Goal: Task Accomplishment & Management: Manage account settings

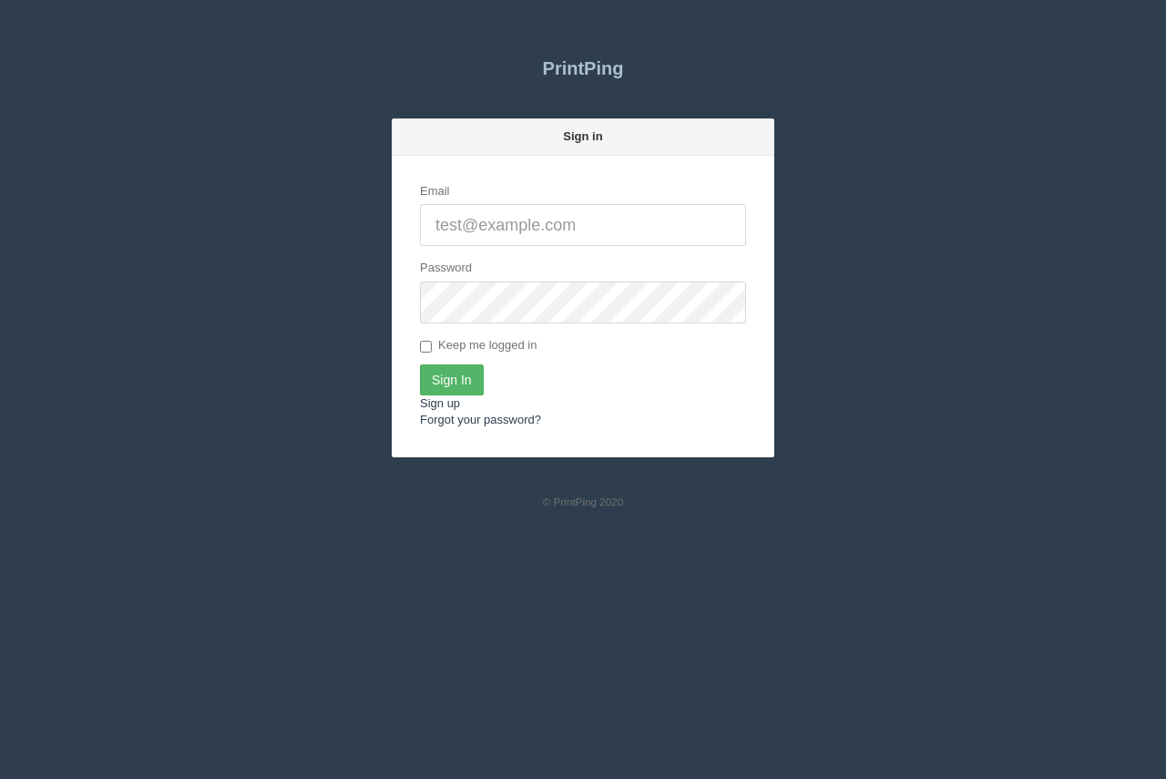
type input "[PERSON_NAME][EMAIL_ADDRESS][DOMAIN_NAME]"
click at [452, 383] on input "Sign In" at bounding box center [452, 379] width 64 height 31
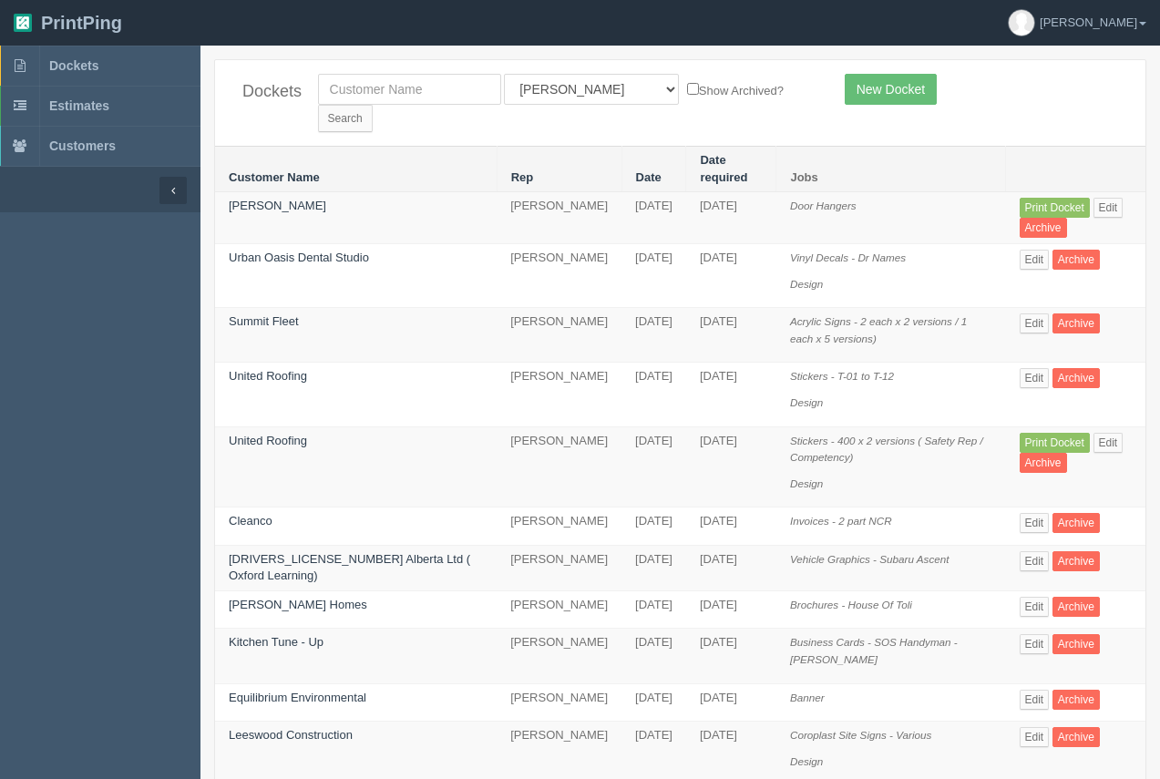
click at [336, 105] on div "Dockets All Users [PERSON_NAME] Test 1 [PERSON_NAME] [PERSON_NAME] [PERSON_NAME…" at bounding box center [680, 103] width 930 height 86
click at [342, 97] on input "text" at bounding box center [409, 89] width 183 height 31
type input "[PERSON_NAME]"
click at [569, 84] on select "All Users [PERSON_NAME] Test 1 [PERSON_NAME] [PERSON_NAME] [PERSON_NAME] France…" at bounding box center [591, 89] width 175 height 31
select select
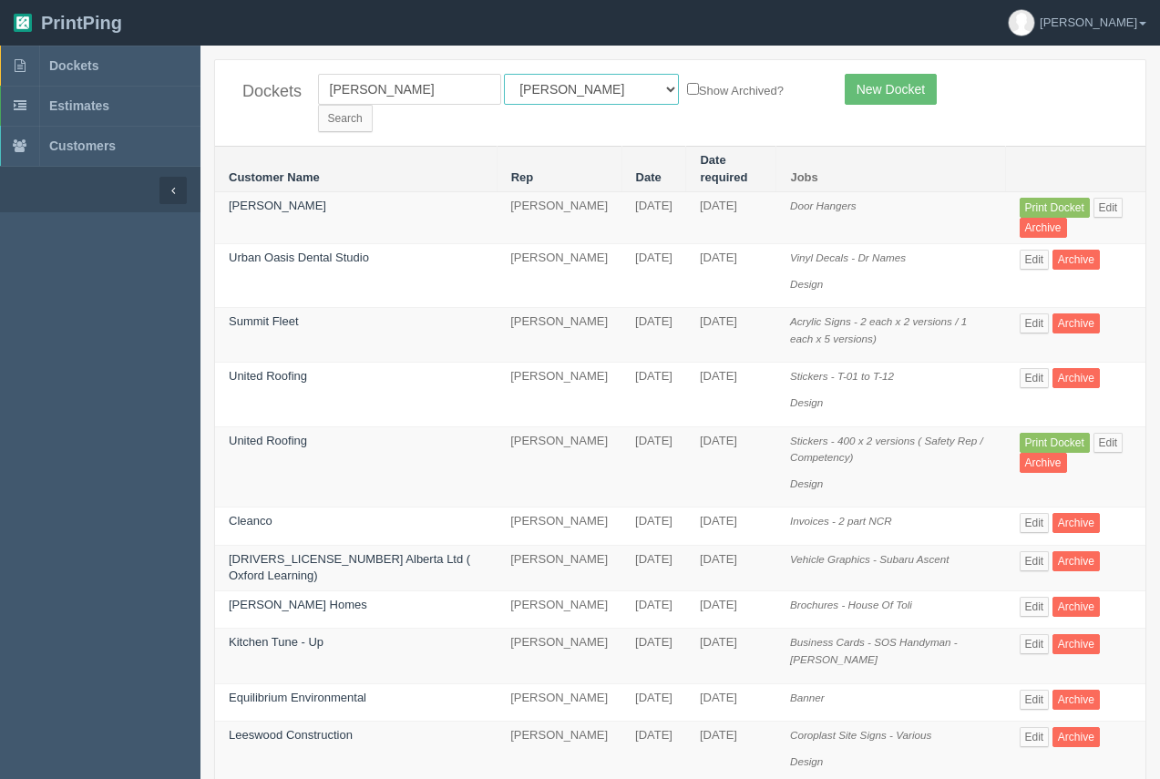
click at [504, 74] on select "All Users [PERSON_NAME] Test 1 [PERSON_NAME] [PERSON_NAME] [PERSON_NAME] France…" at bounding box center [591, 89] width 175 height 31
click at [373, 105] on input "Search" at bounding box center [345, 118] width 55 height 27
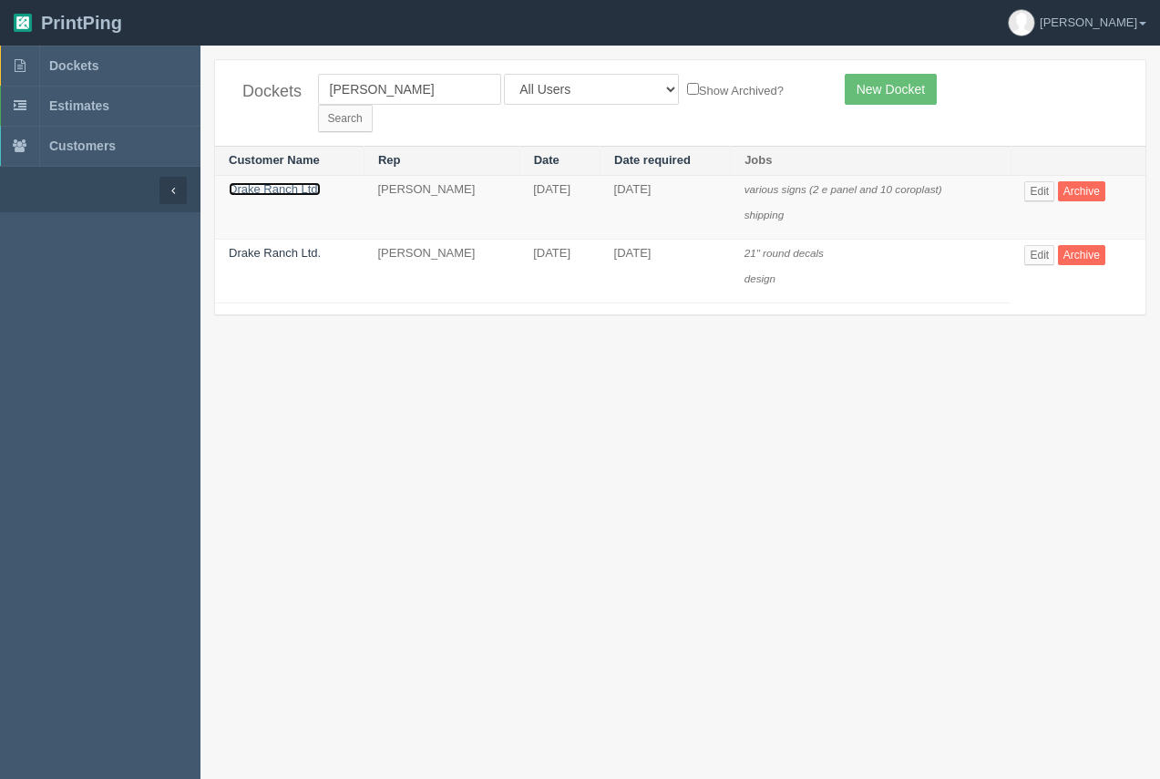
click at [299, 182] on link "Drake Ranch Ltd." at bounding box center [275, 189] width 92 height 14
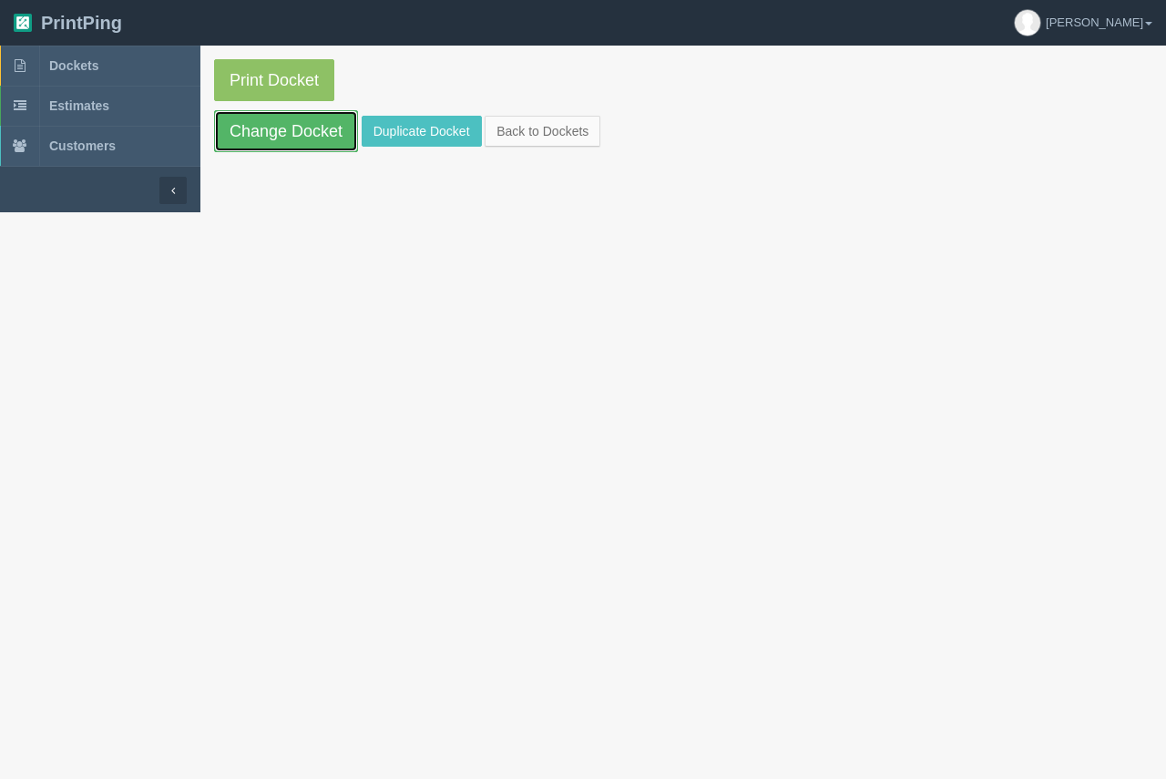
click at [303, 141] on link "Change Docket" at bounding box center [286, 131] width 144 height 42
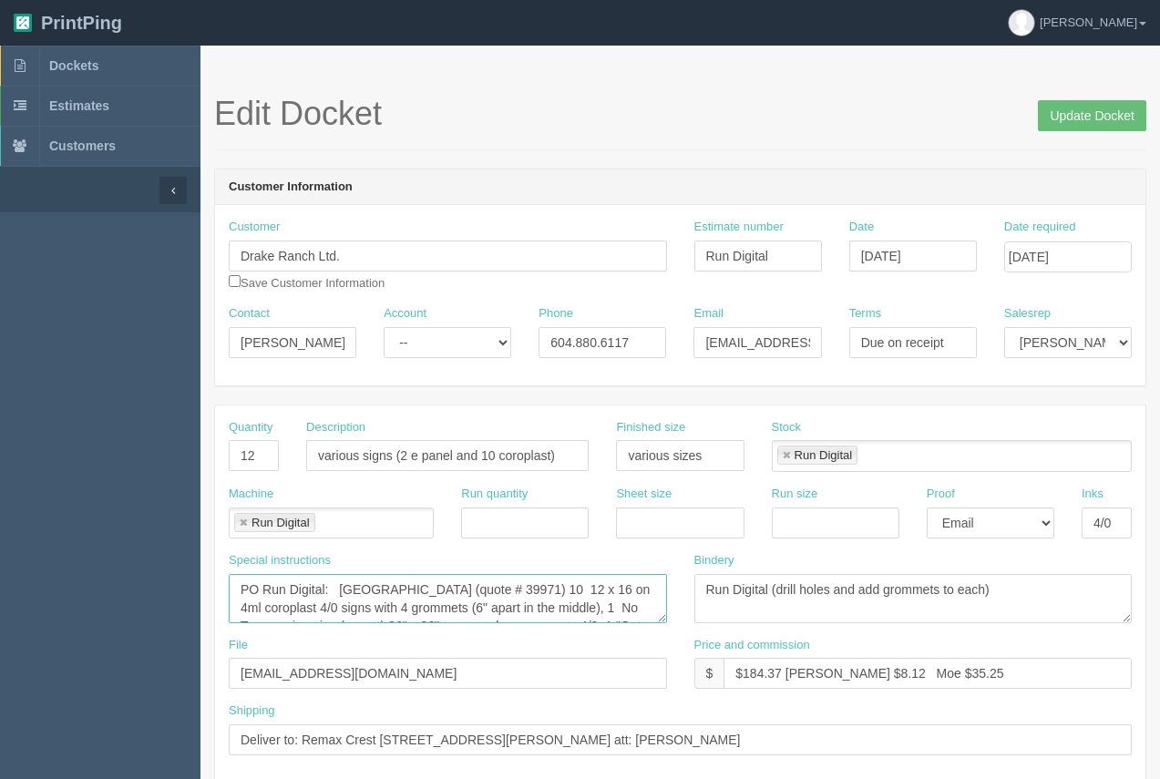
click at [555, 602] on textarea "PO Run Digital: Drake Ranch (quote # 39971) 10 12 x 16 on 4ml coroplast 4/0 sig…" at bounding box center [448, 598] width 438 height 49
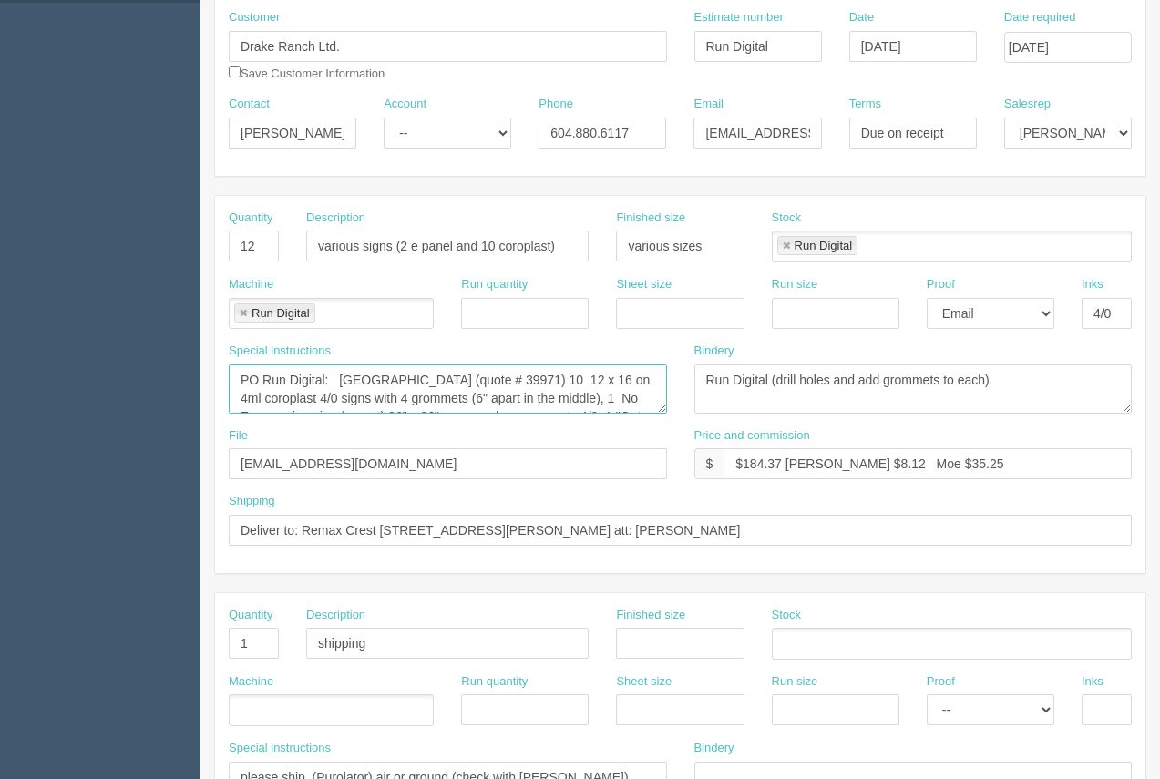
scroll to position [212, 0]
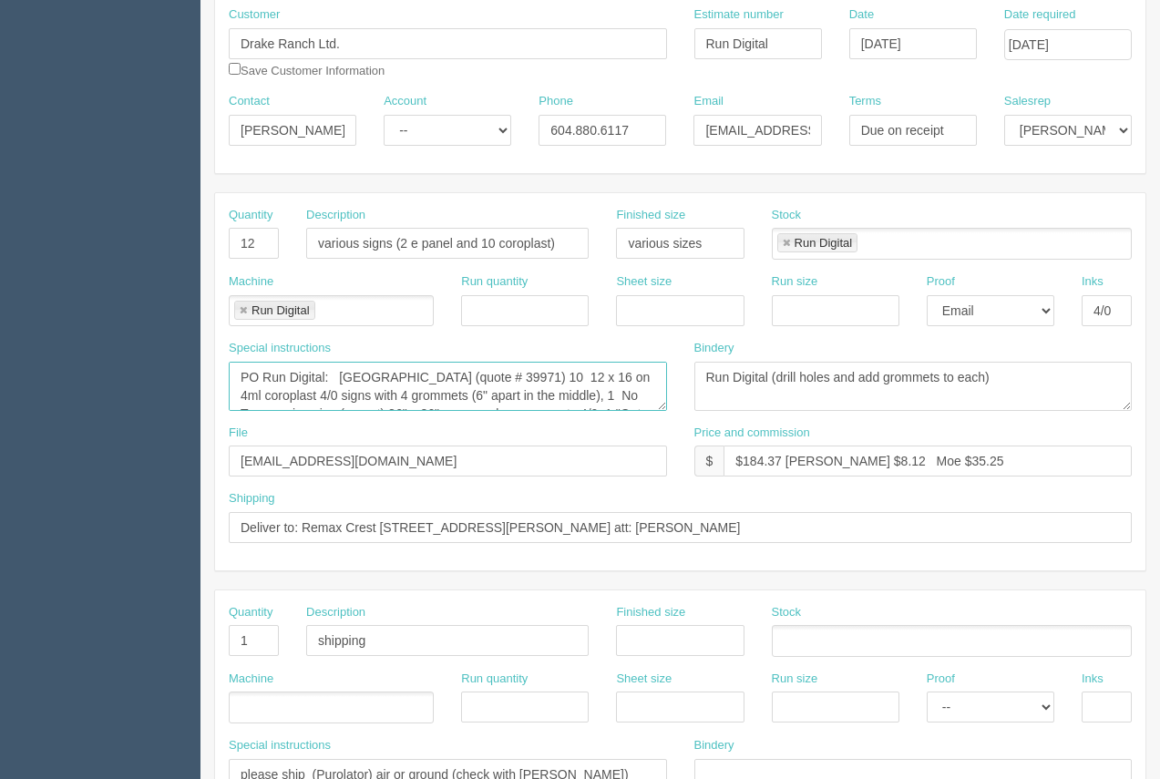
click at [449, 398] on textarea "PO Run Digital: Drake Ranch (quote # 39971) 10 12 x 16 on 4ml coroplast 4/0 sig…" at bounding box center [448, 386] width 438 height 49
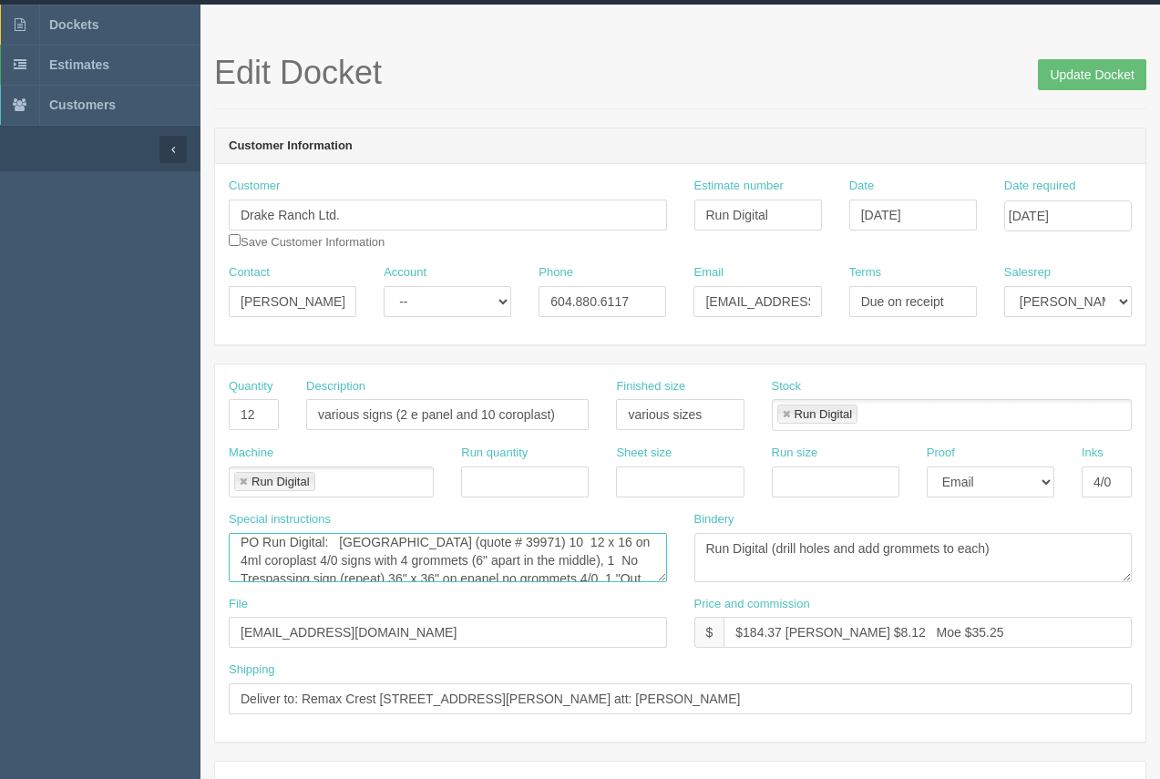
scroll to position [0, 0]
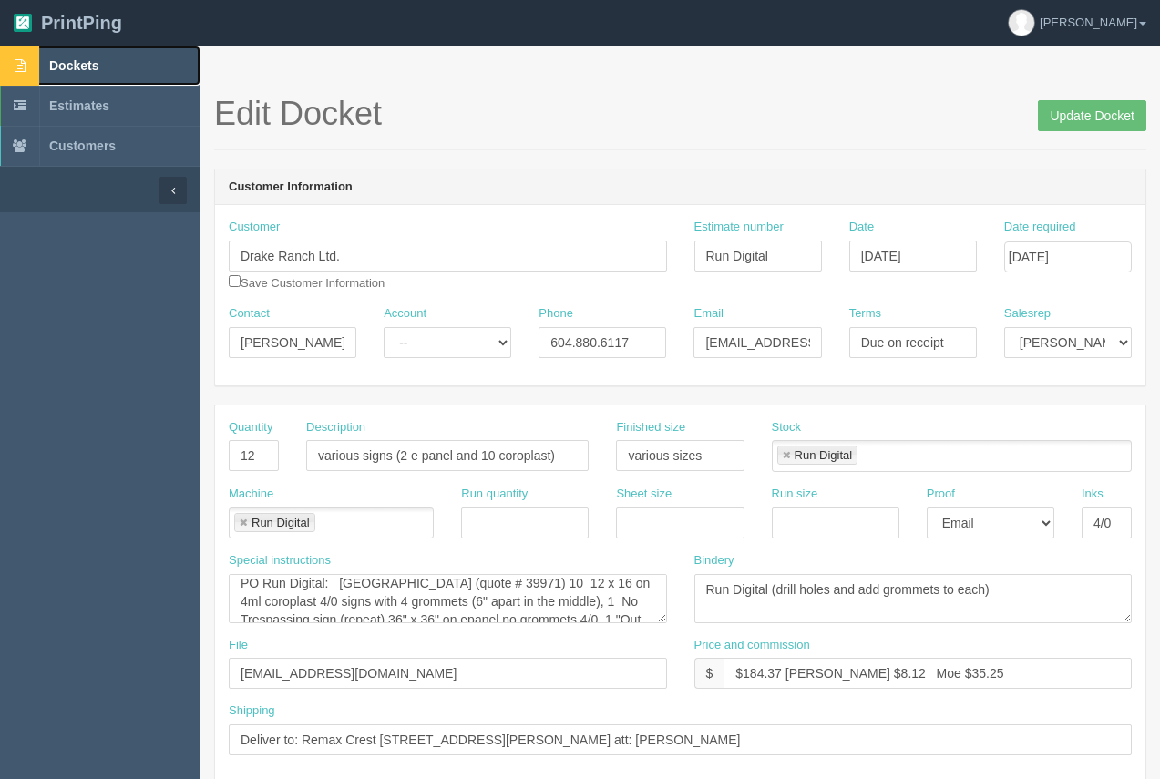
click at [76, 68] on span "Dockets" at bounding box center [73, 65] width 49 height 15
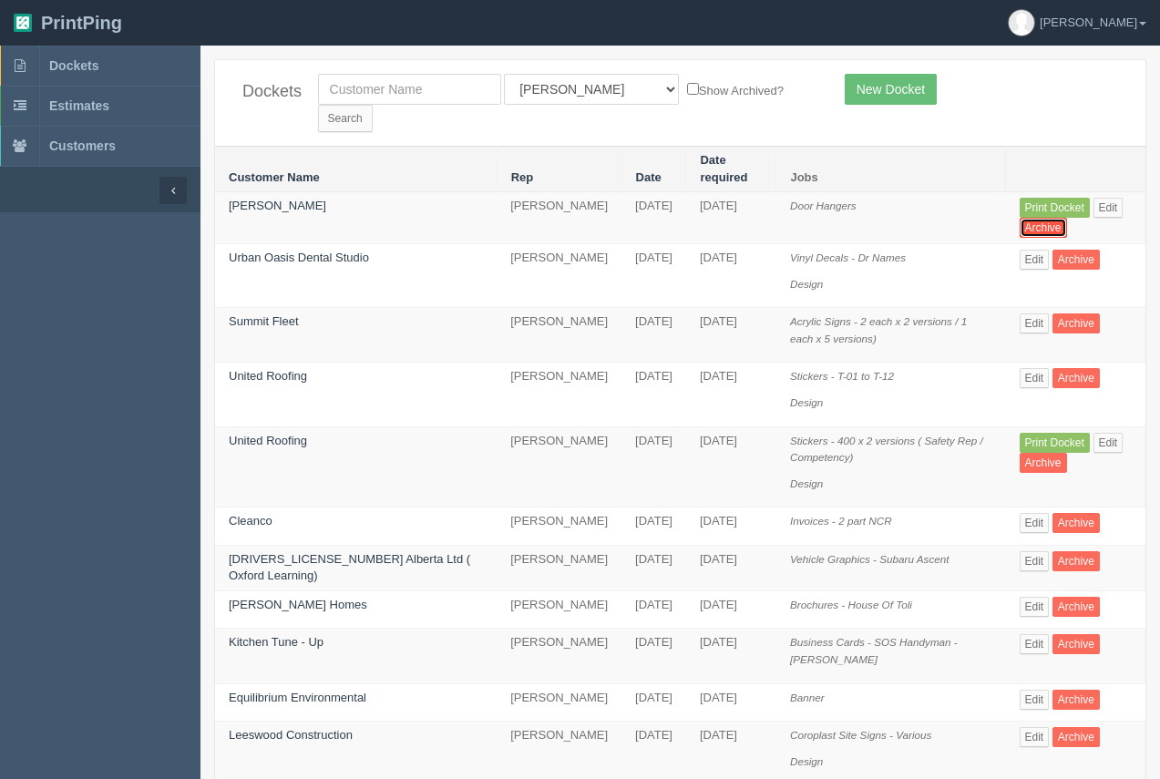
click at [1019, 218] on link "Archive" at bounding box center [1042, 228] width 47 height 20
click at [69, 61] on span "Dockets" at bounding box center [73, 65] width 49 height 15
